Goal: Task Accomplishment & Management: Use online tool/utility

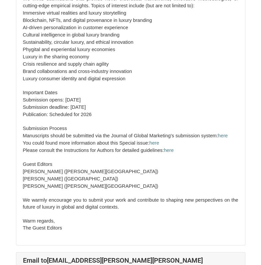
scroll to position [183, 0]
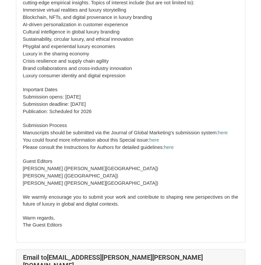
click at [106, 135] on li "Manuscripts should be submitted via the Journal of Global Marketing’s submissio…" at bounding box center [130, 132] width 215 height 7
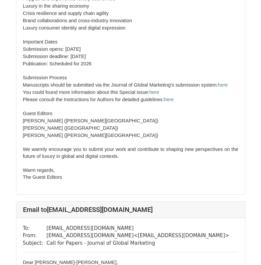
scroll to position [624, 0]
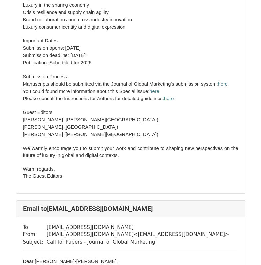
click at [108, 146] on span "We warmly encourage you to submit your work and contribute to shaping new persp…" at bounding box center [130, 152] width 215 height 12
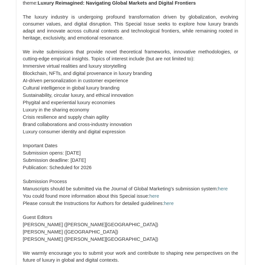
scroll to position [176, 0]
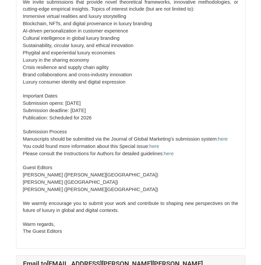
click at [136, 153] on span "Please consult the Instructions for Authors for detailed guidelines:" at bounding box center [93, 153] width 141 height 5
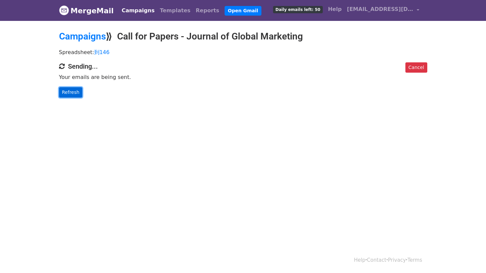
click at [77, 89] on link "Refresh" at bounding box center [71, 92] width 24 height 10
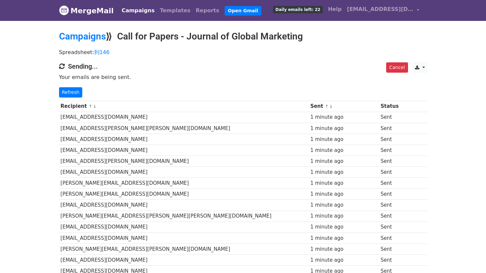
click at [281, 77] on p "Your emails are being sent." at bounding box center [243, 77] width 368 height 7
